Goal: Task Accomplishment & Management: Manage account settings

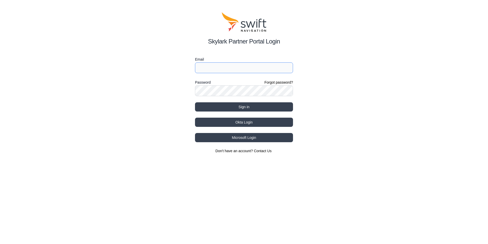
click at [229, 67] on input "Email" at bounding box center [244, 67] width 98 height 11
click at [258, 106] on button "Sign in" at bounding box center [244, 106] width 98 height 9
click at [224, 64] on input "[PERSON_NAME]" at bounding box center [244, 67] width 98 height 11
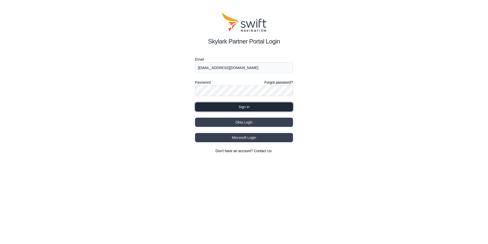
click at [256, 106] on button "Sign in" at bounding box center [244, 106] width 98 height 9
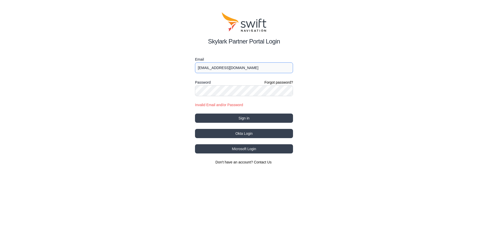
click at [203, 68] on input "[EMAIL_ADDRESS][DOMAIN_NAME]" at bounding box center [244, 67] width 98 height 11
type input "[EMAIL_ADDRESS][DOMAIN_NAME]"
click at [235, 120] on button "Sign in" at bounding box center [244, 117] width 98 height 9
